Goal: Information Seeking & Learning: Find specific fact

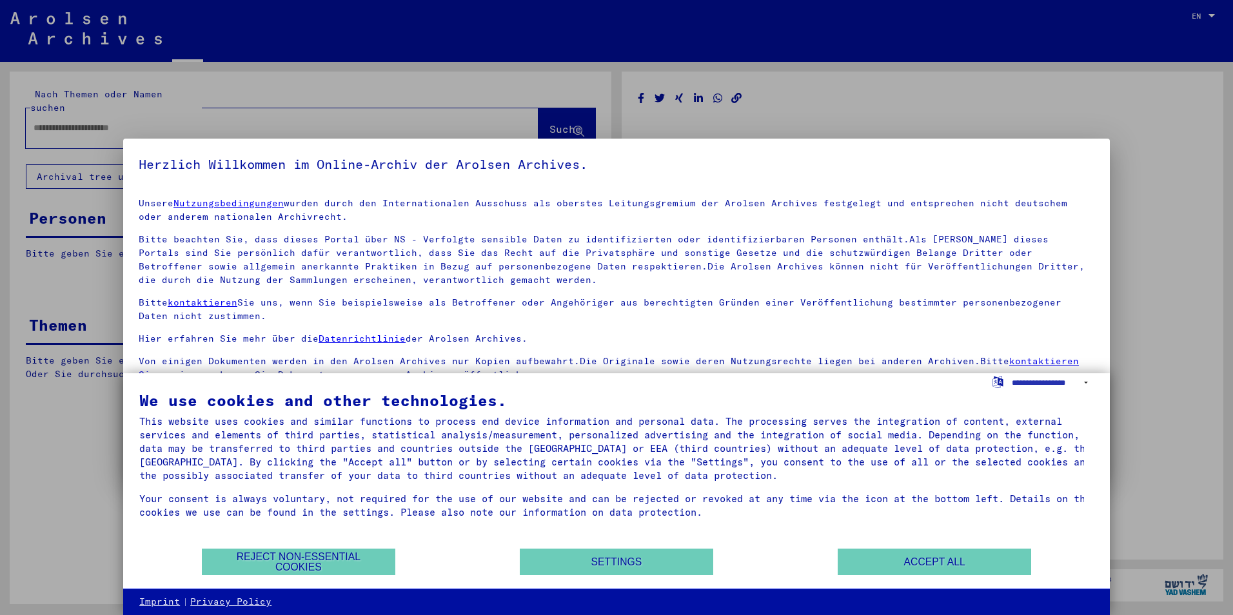
type input "*********"
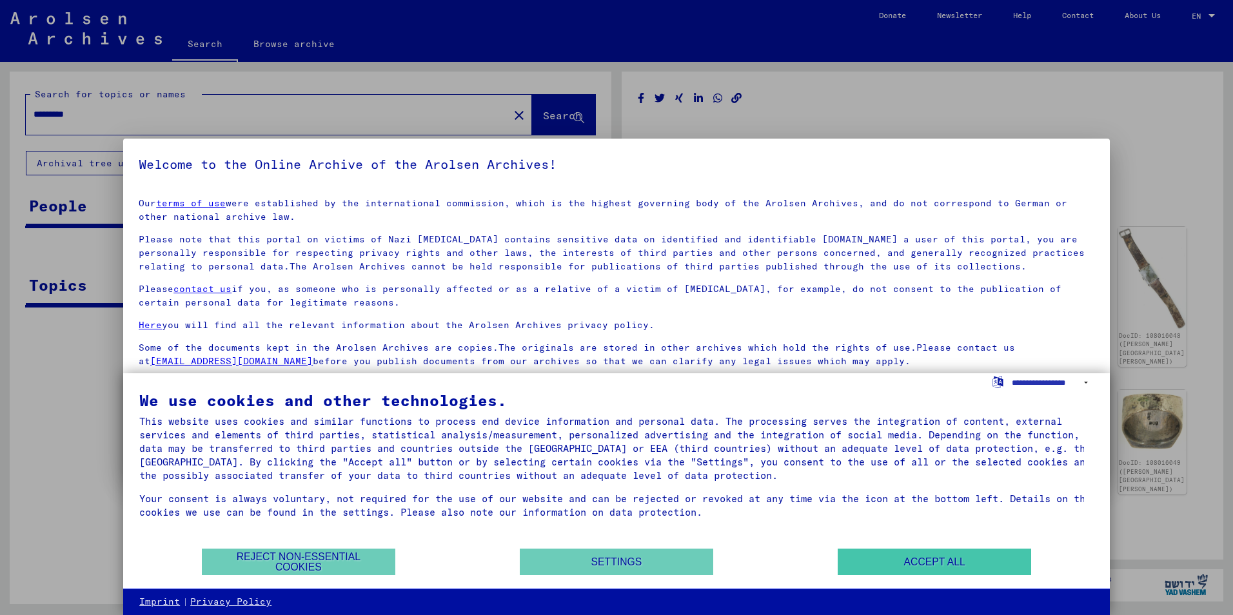
click at [918, 547] on div "We use cookies and other technologies. This website uses cookies and similar fu…" at bounding box center [616, 470] width 954 height 155
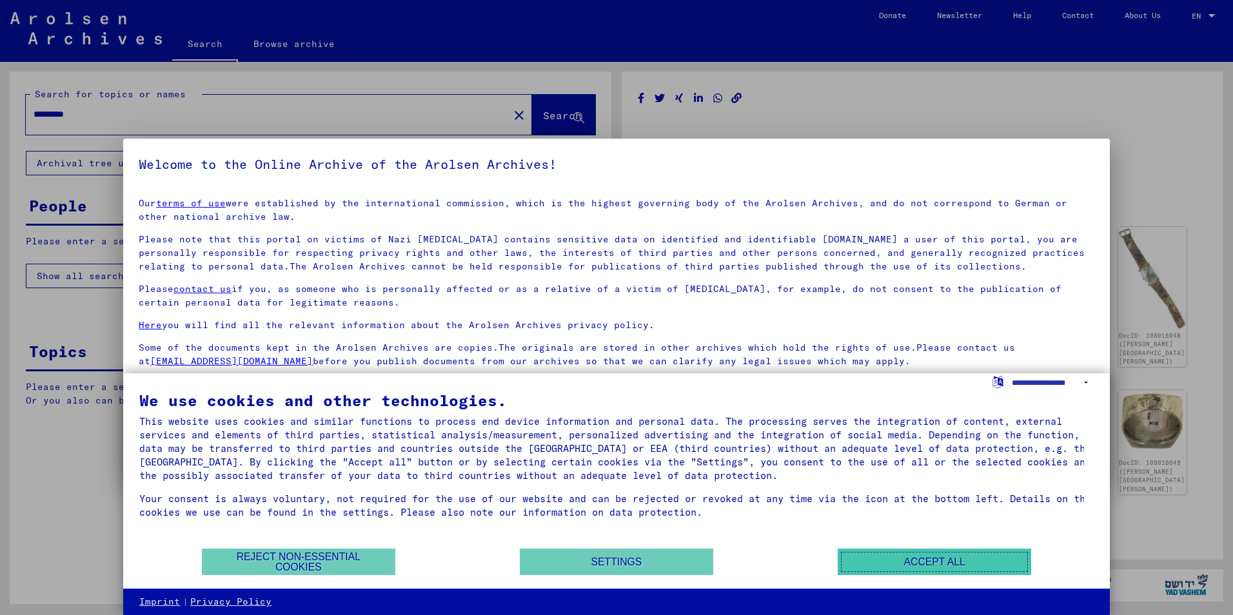
click at [920, 564] on button "Accept all" at bounding box center [934, 562] width 193 height 26
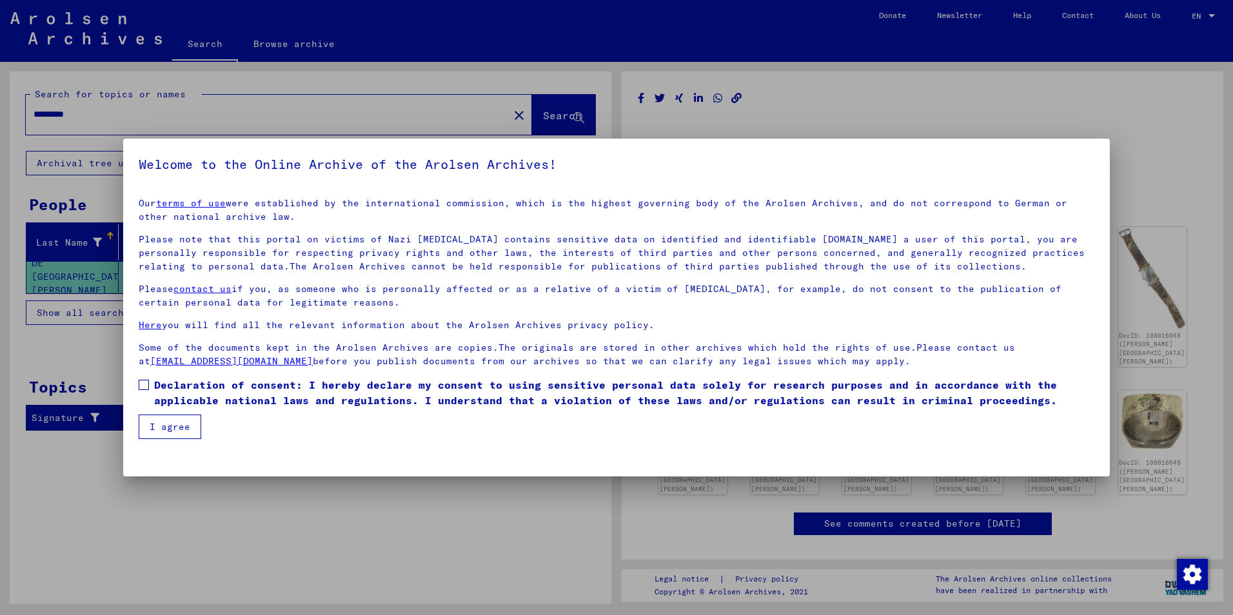
click at [181, 429] on button "I agree" at bounding box center [170, 427] width 63 height 25
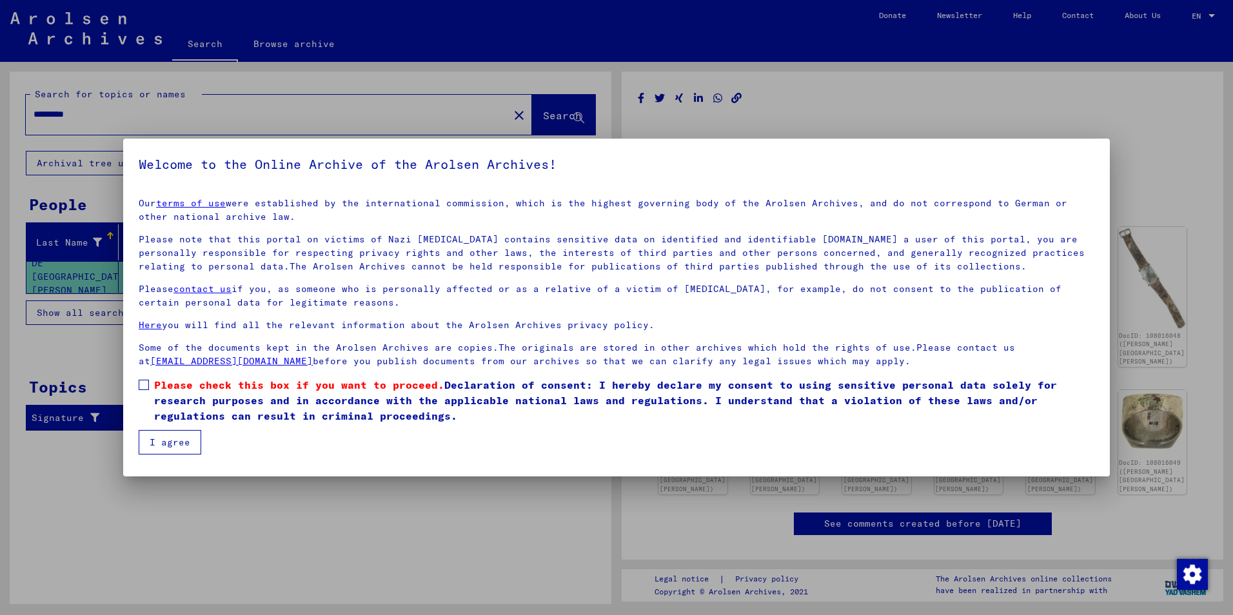
click at [139, 382] on span at bounding box center [144, 385] width 10 height 10
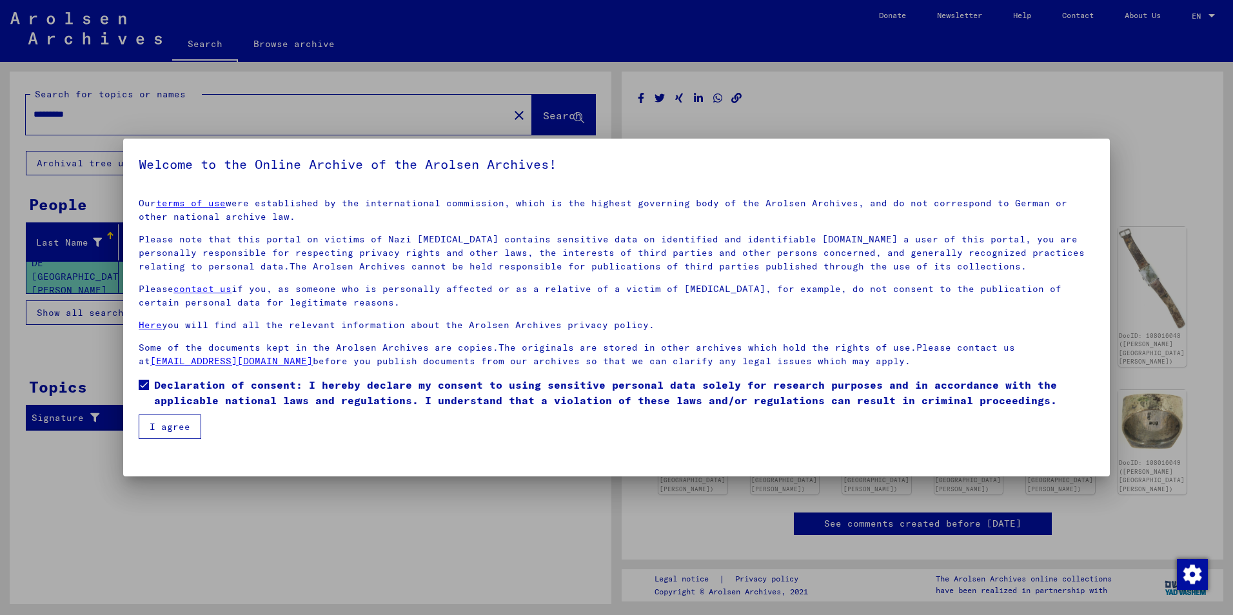
click at [178, 411] on mat-checkbox "Declaration of consent: I hereby declare my consent to using sensitive personal…" at bounding box center [617, 395] width 956 height 37
click at [180, 425] on button "I agree" at bounding box center [170, 427] width 63 height 25
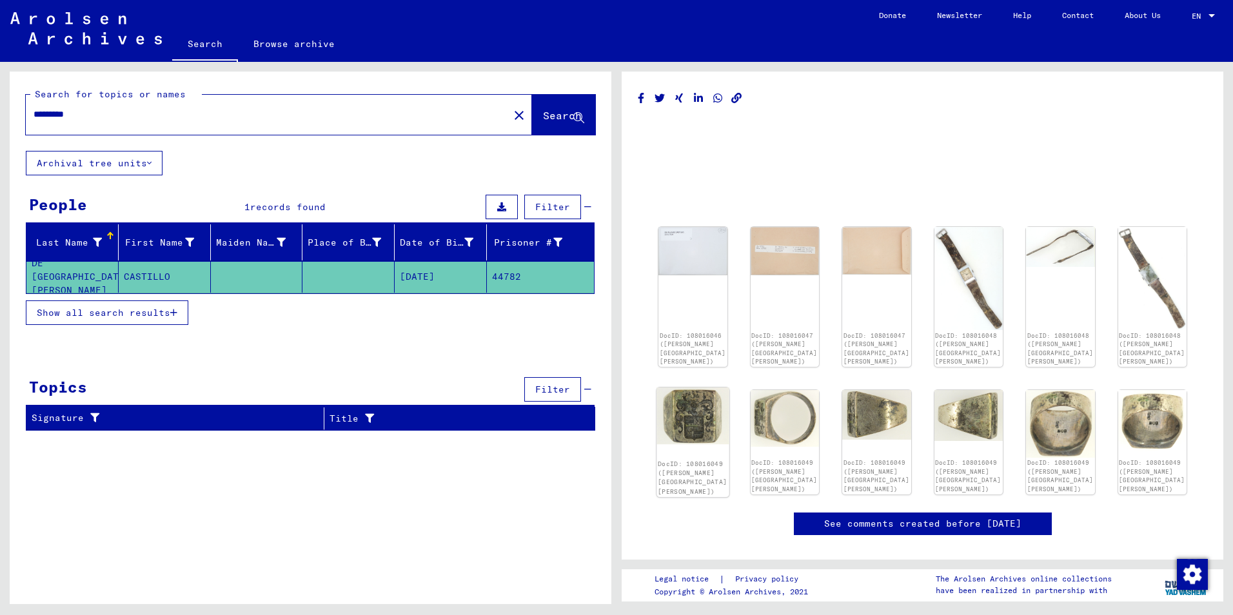
click at [696, 422] on img at bounding box center [692, 416] width 72 height 57
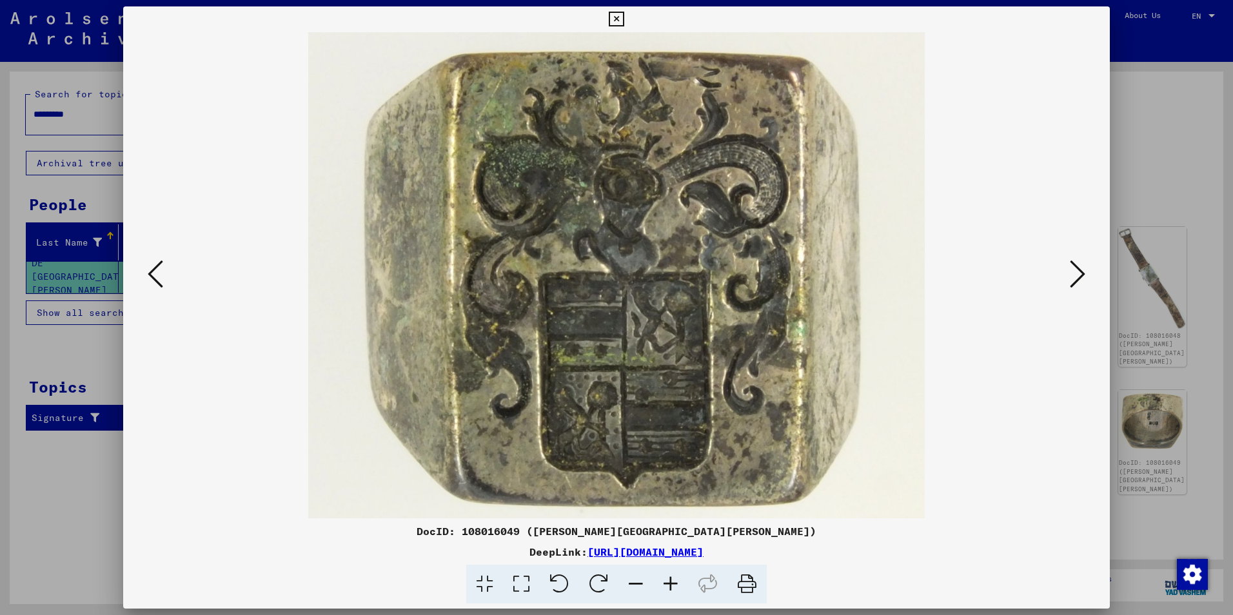
click at [1086, 275] on button at bounding box center [1077, 275] width 23 height 37
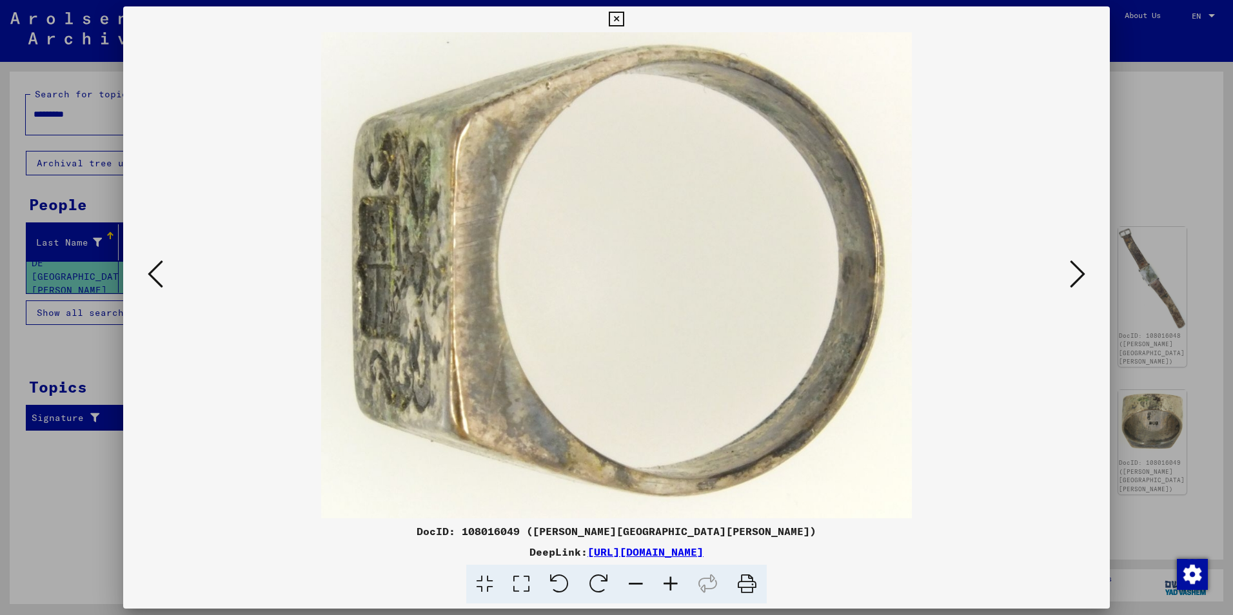
click at [1079, 275] on icon at bounding box center [1077, 274] width 15 height 31
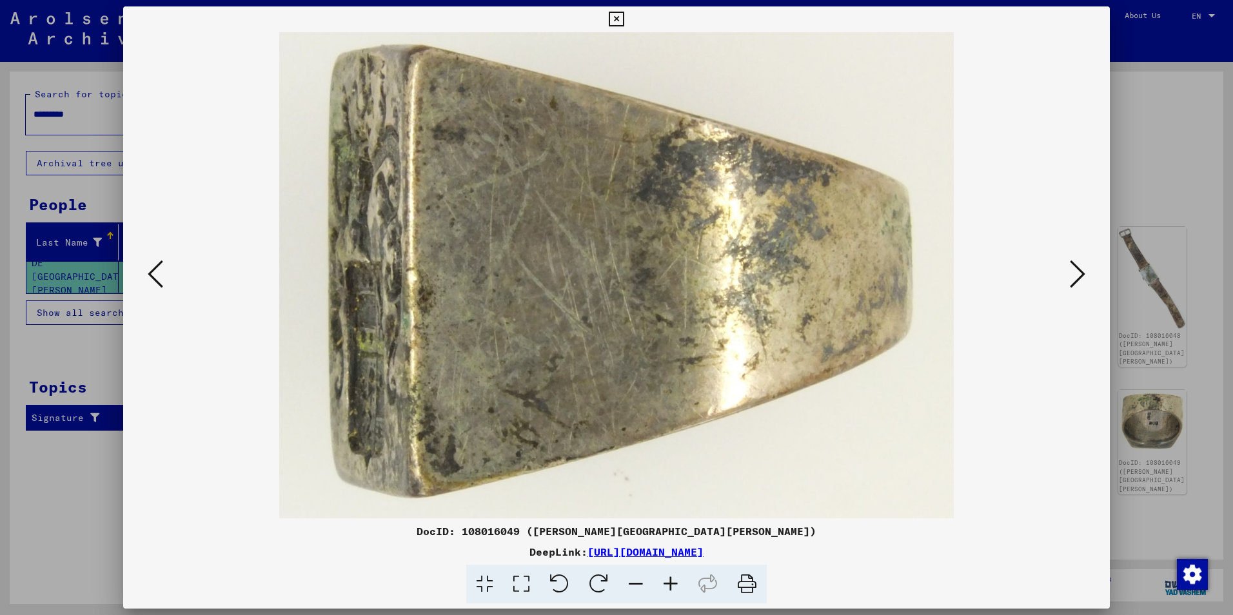
click at [1079, 276] on icon at bounding box center [1077, 274] width 15 height 31
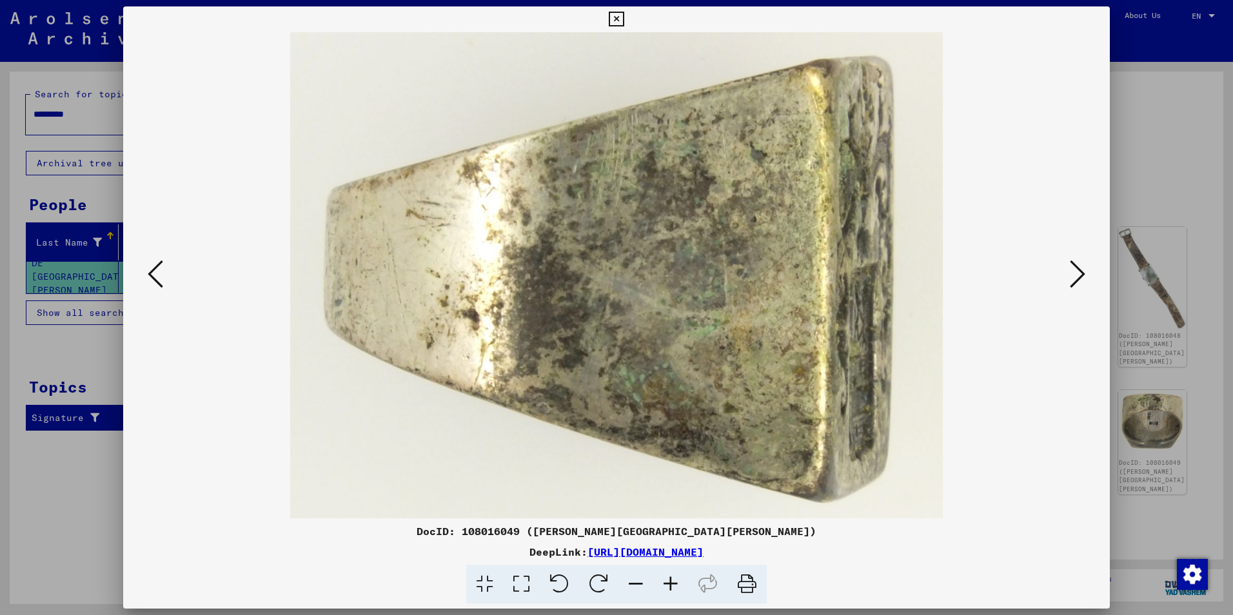
click at [1079, 283] on icon at bounding box center [1077, 274] width 15 height 31
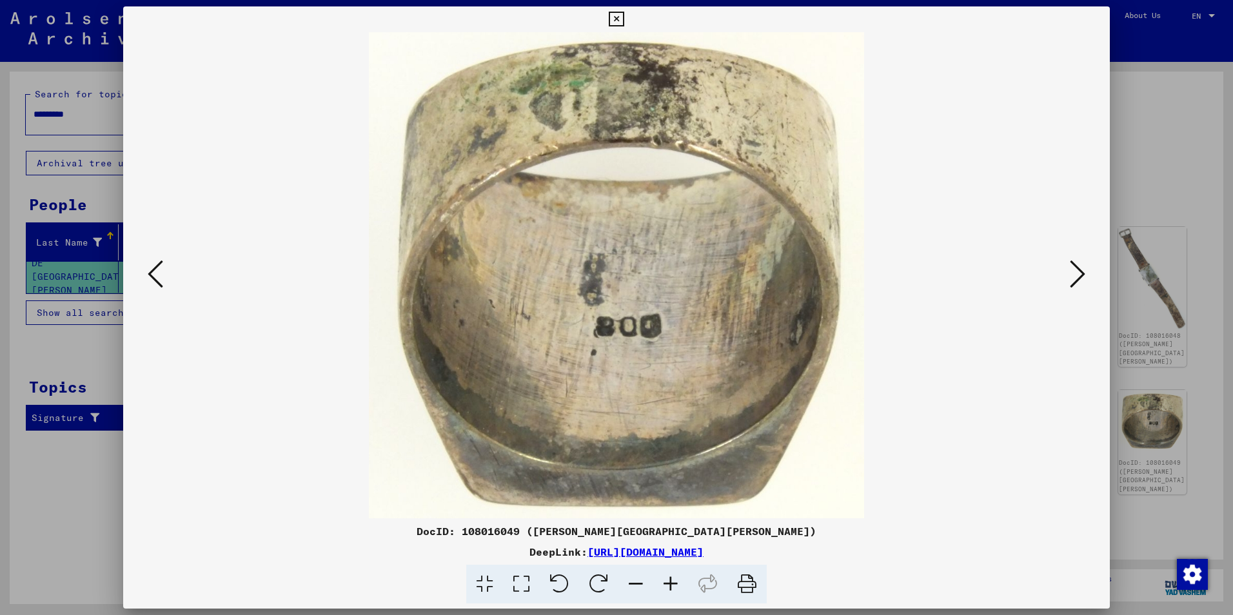
click at [1079, 283] on icon at bounding box center [1077, 274] width 15 height 31
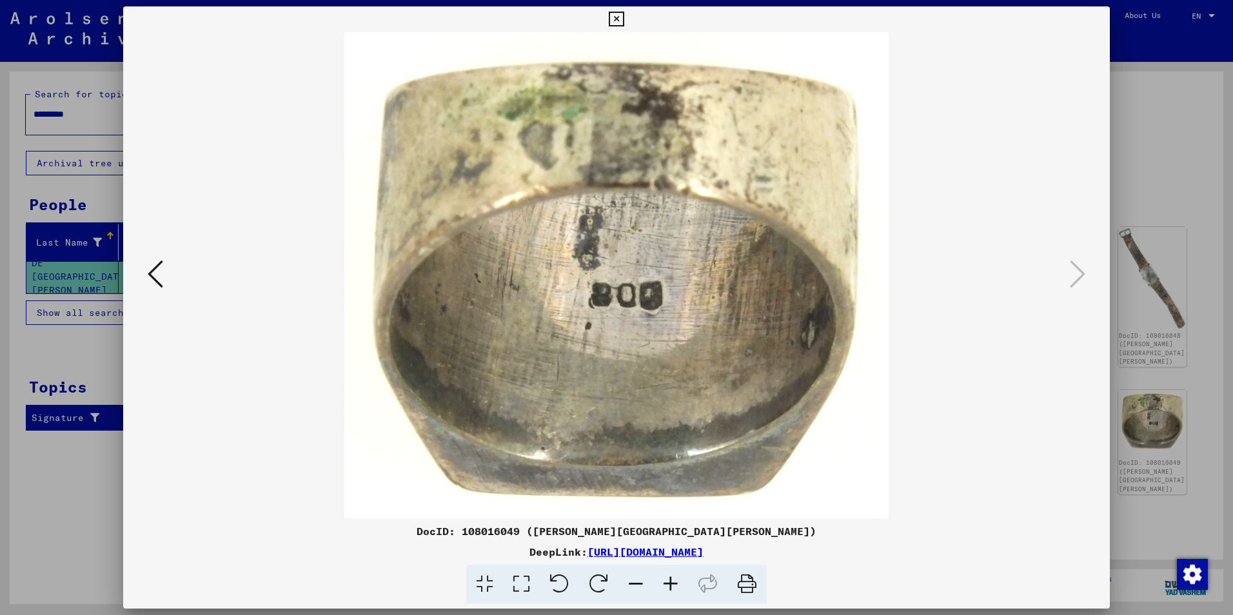
click at [614, 16] on icon at bounding box center [616, 19] width 15 height 15
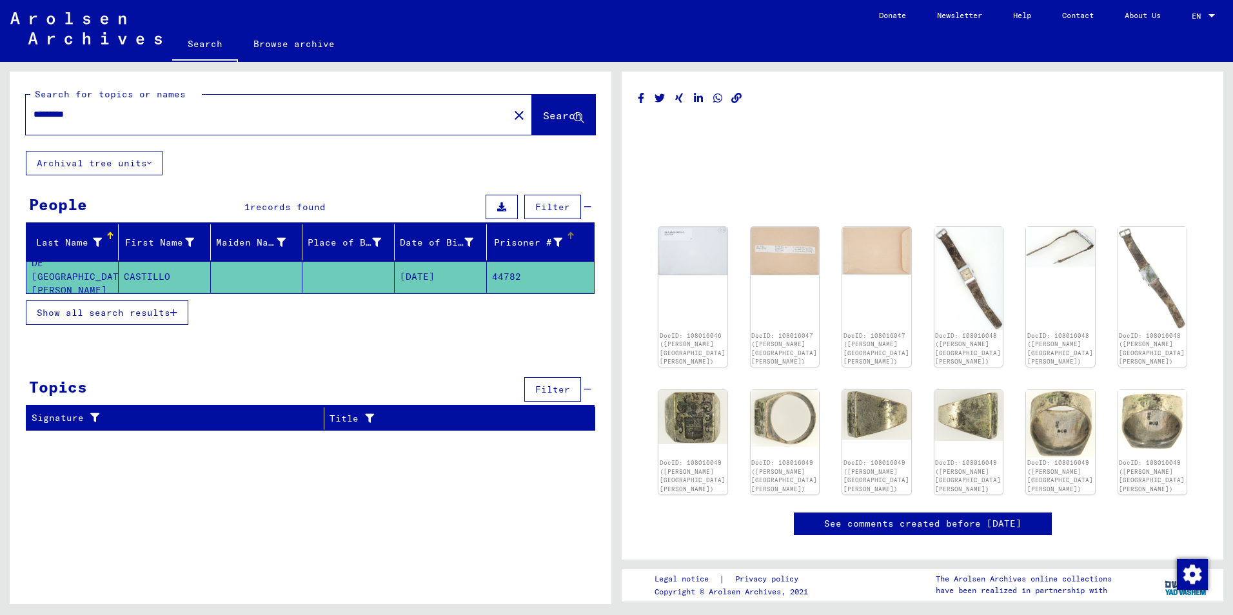
click at [541, 236] on div "Prisoner #" at bounding box center [527, 243] width 70 height 14
click at [565, 234] on div "Prisoner #" at bounding box center [535, 242] width 86 height 21
